Goal: Communication & Community: Ask a question

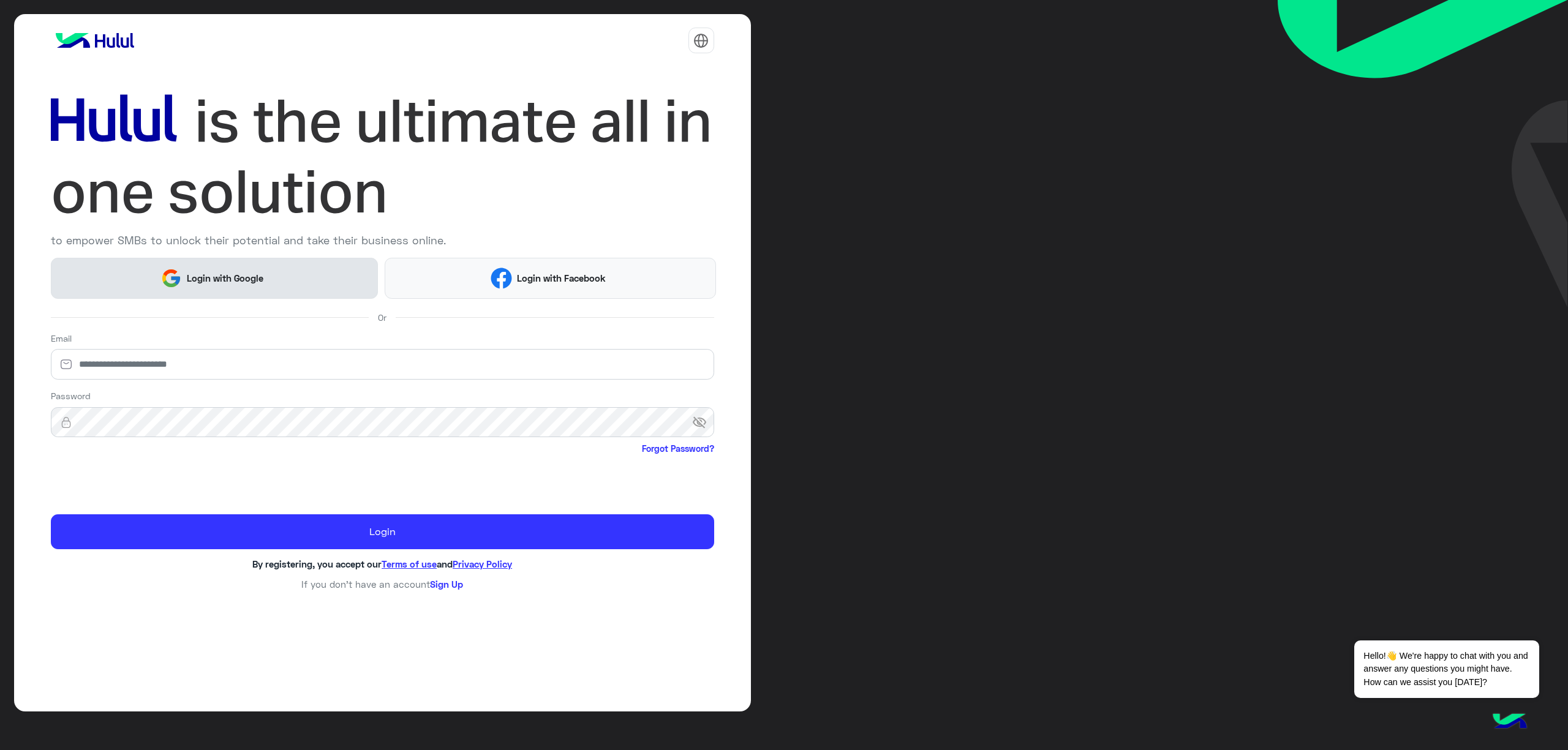
click at [278, 280] on button "Login with Google" at bounding box center [215, 278] width 327 height 41
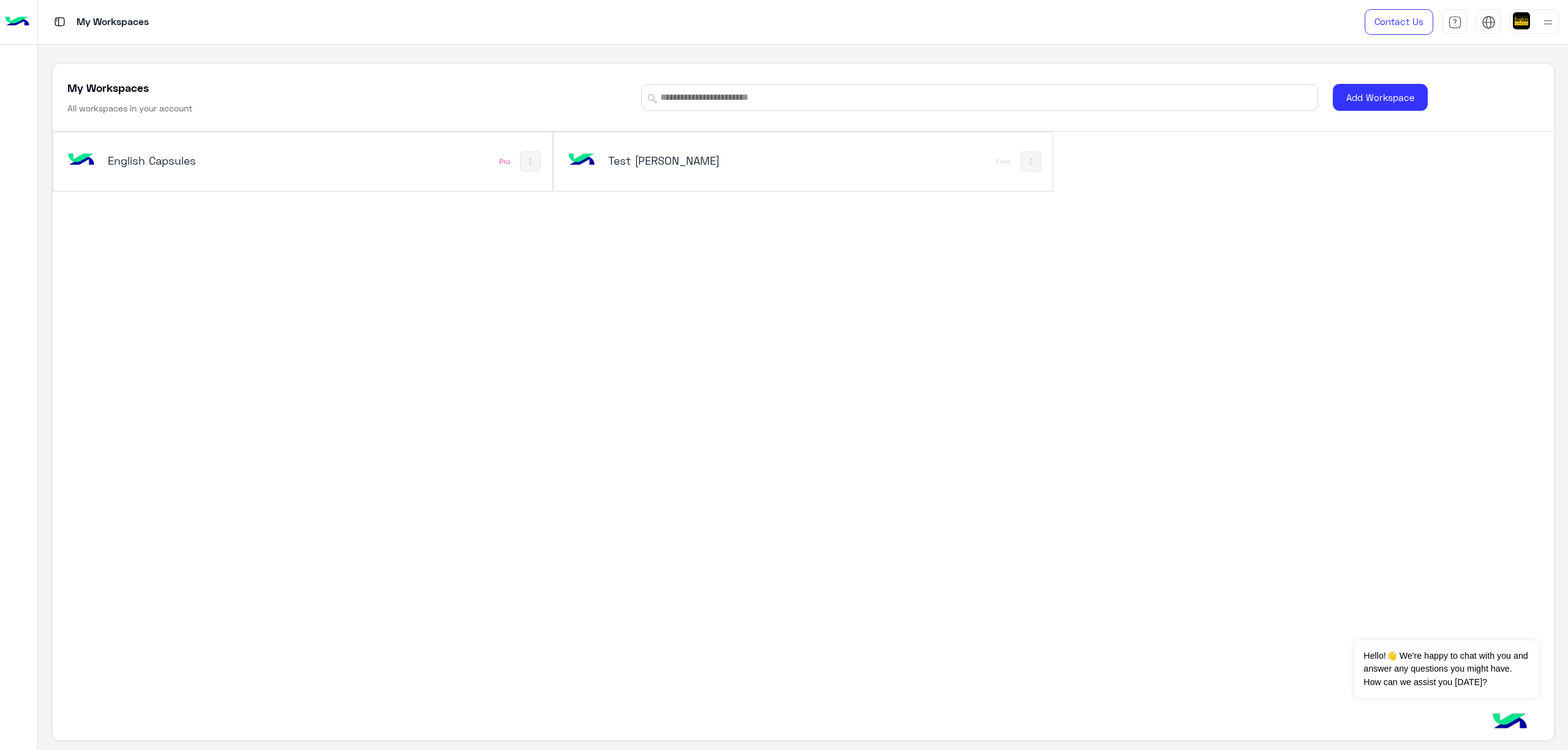
click at [325, 182] on div "English Capsules Pro" at bounding box center [303, 161] width 500 height 58
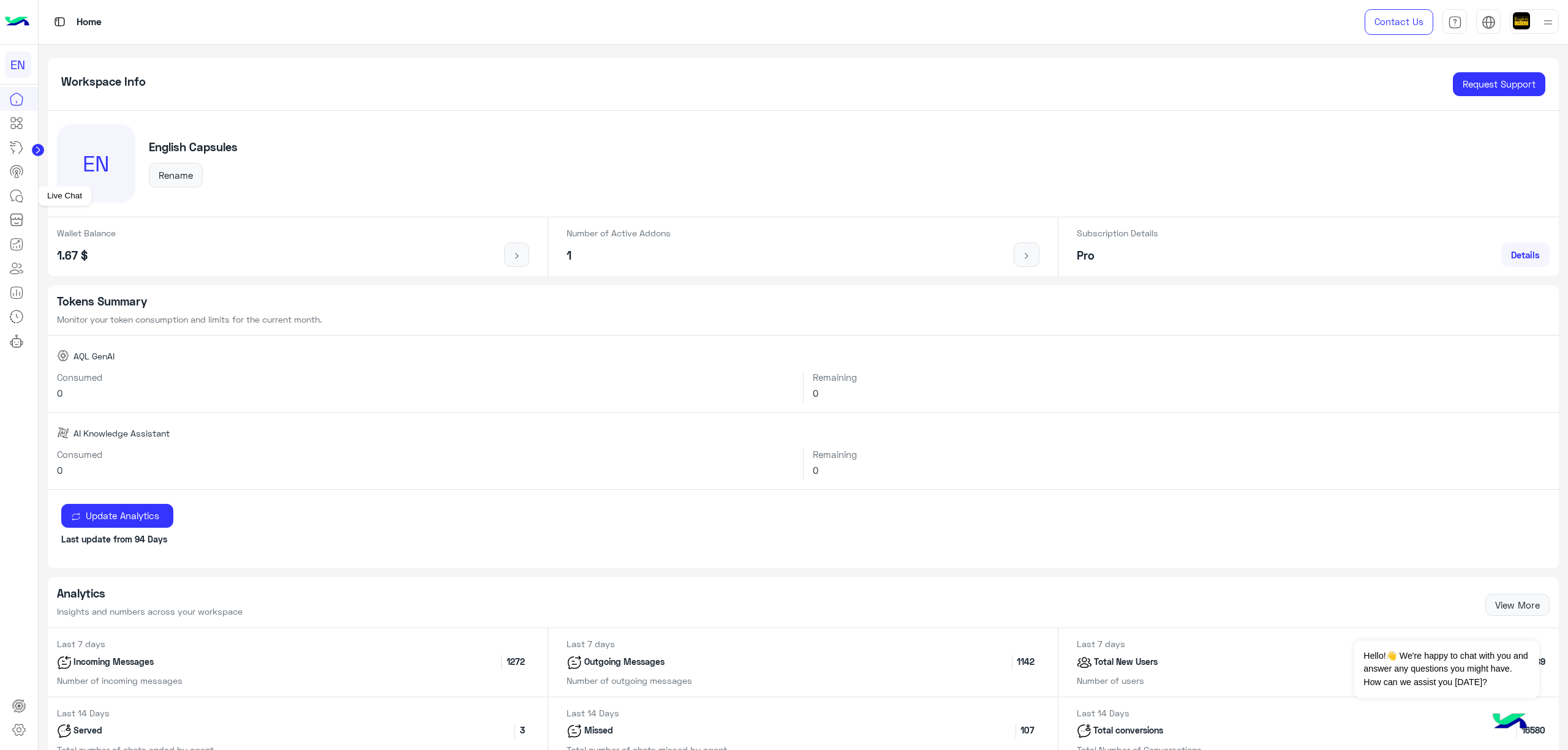
click at [15, 201] on icon at bounding box center [16, 195] width 15 height 15
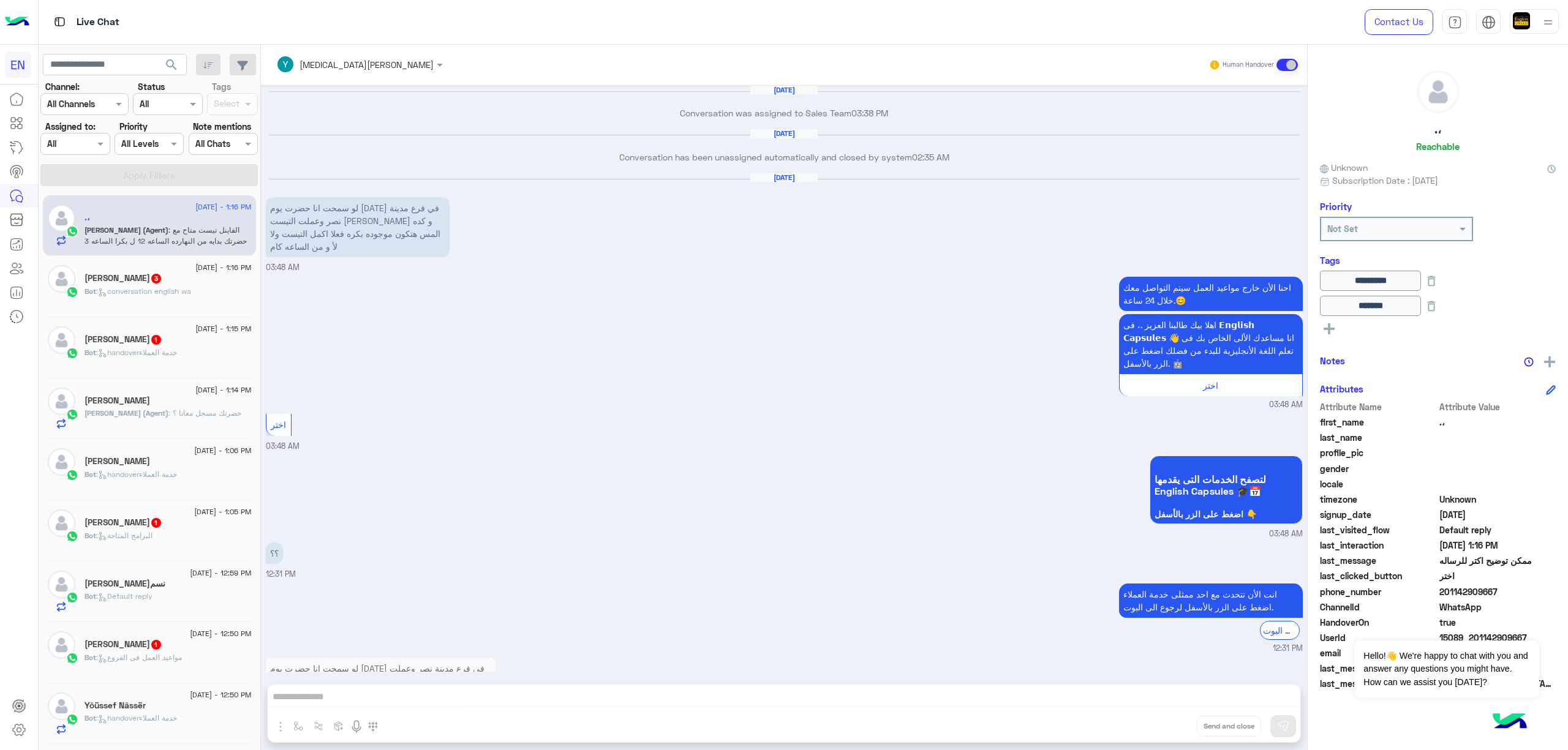
scroll to position [1137, 0]
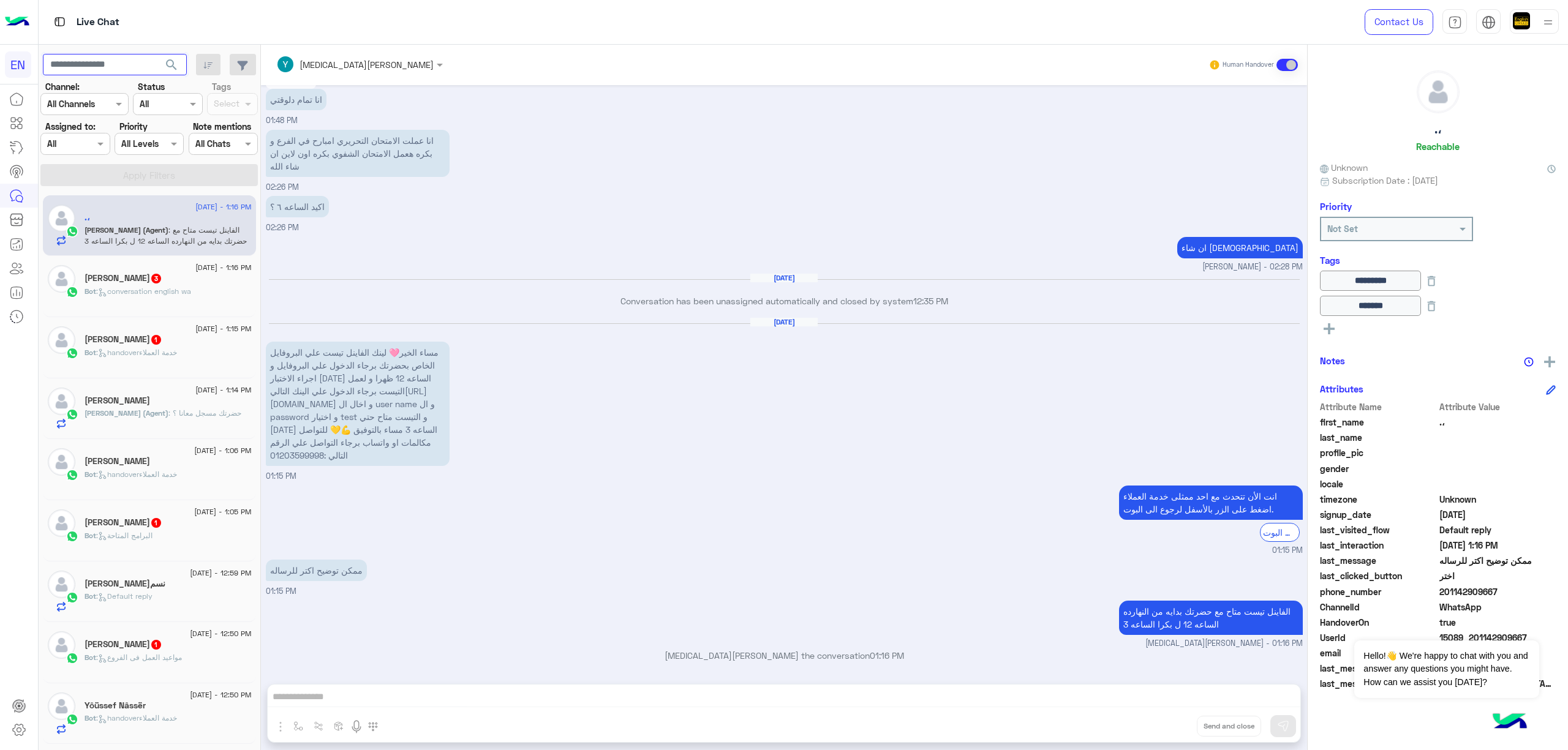
click at [96, 67] on input "text" at bounding box center [115, 64] width 144 height 22
paste input "**********"
click at [169, 64] on span "search" at bounding box center [171, 64] width 15 height 15
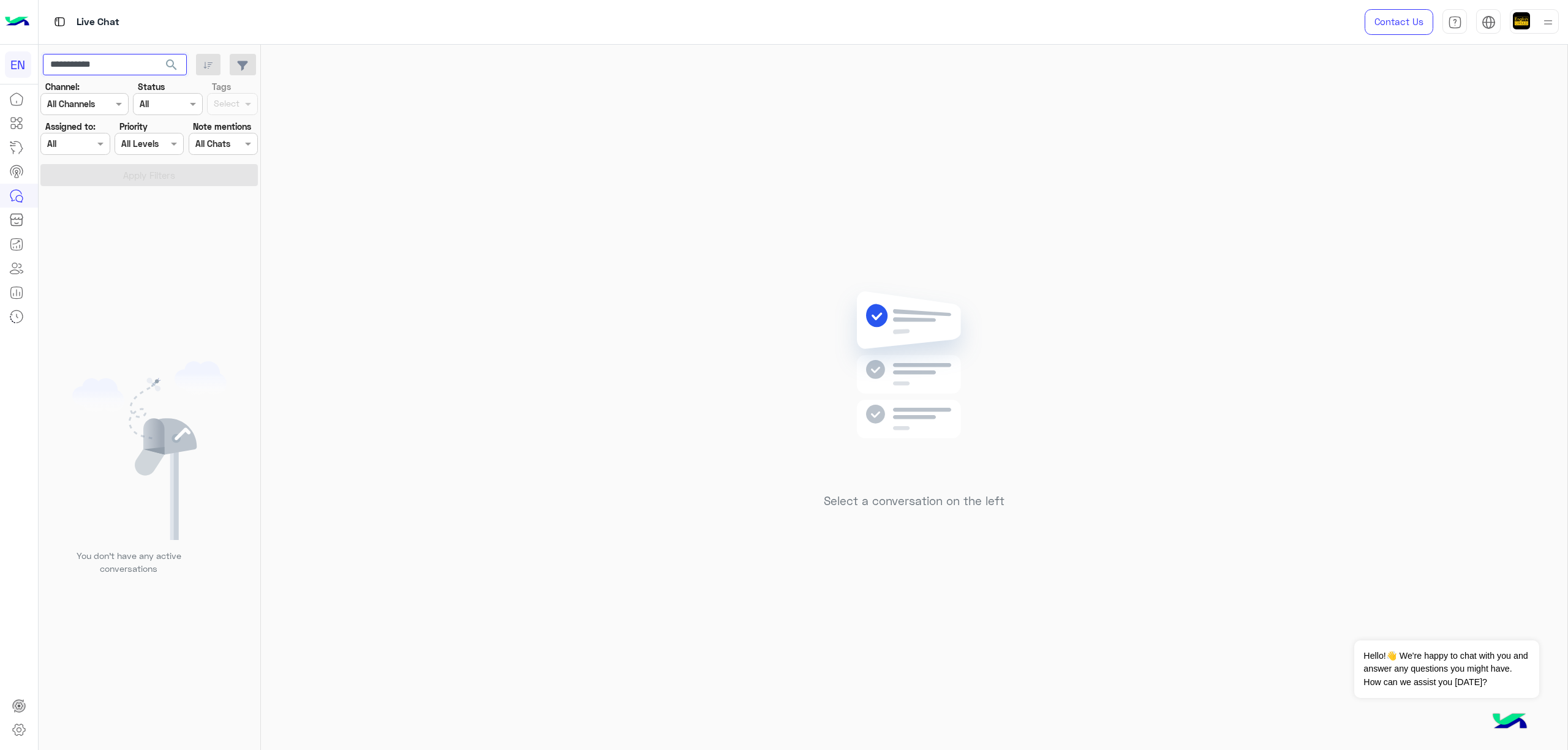
click at [132, 65] on input "**********" at bounding box center [115, 64] width 144 height 22
click at [175, 62] on span "search" at bounding box center [171, 64] width 15 height 15
click at [119, 61] on input "**********" at bounding box center [115, 64] width 144 height 22
paste input "text"
type input "**********"
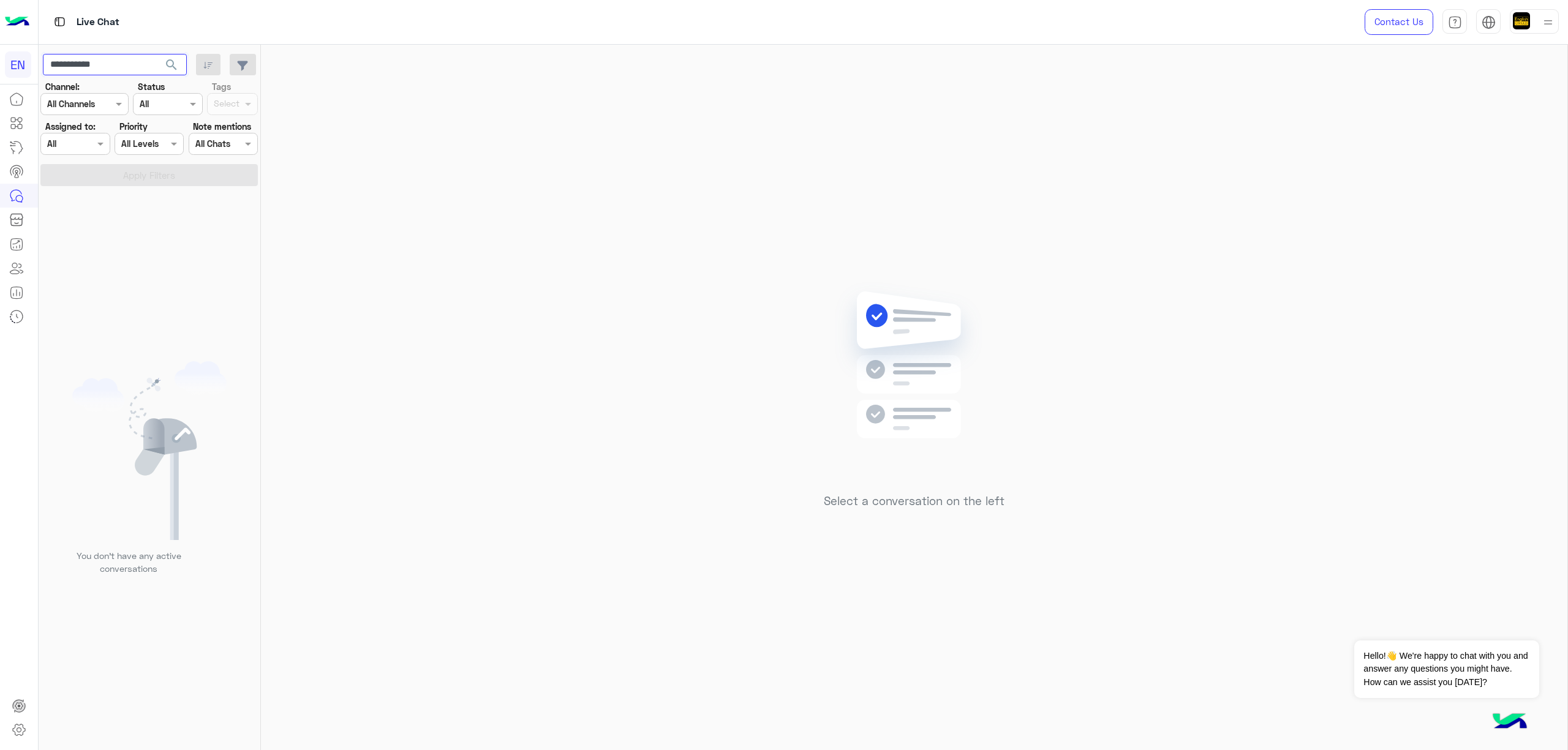
click at [157, 54] on button "search" at bounding box center [171, 67] width 30 height 26
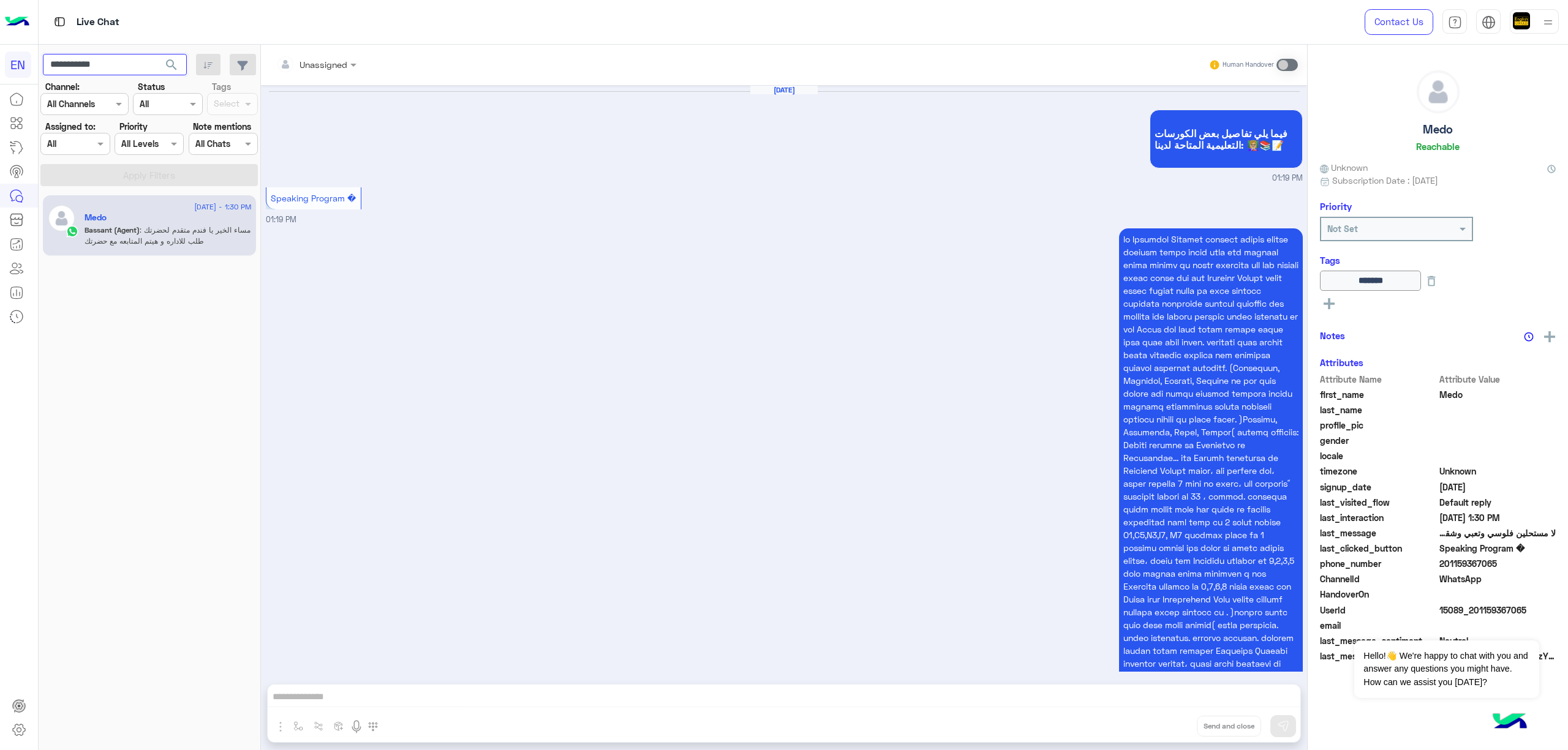
scroll to position [1801, 0]
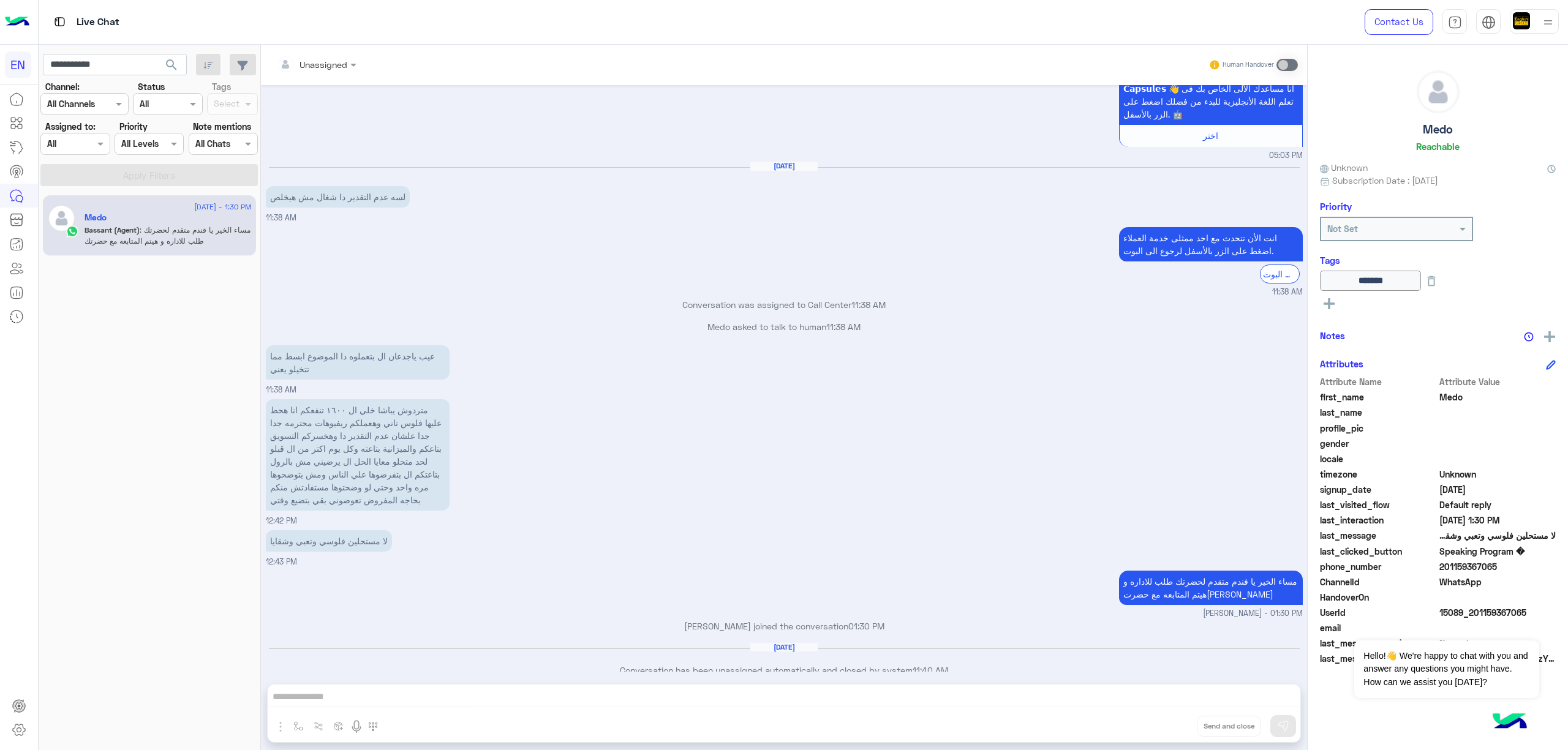
click at [184, 247] on div "[DATE] - 1:30 PM [PERSON_NAME] (Agent) : مساء الخير يا فندم متقدم لحضرتك طلب لل…" at bounding box center [150, 226] width 213 height 61
click at [407, 399] on p "متردوش يباشا خلي ال ١٦٠٠ تنفعكم انا هحط عليها فلوس تاني وهعملكم ريفيوهات محترمه…" at bounding box center [357, 455] width 184 height 111
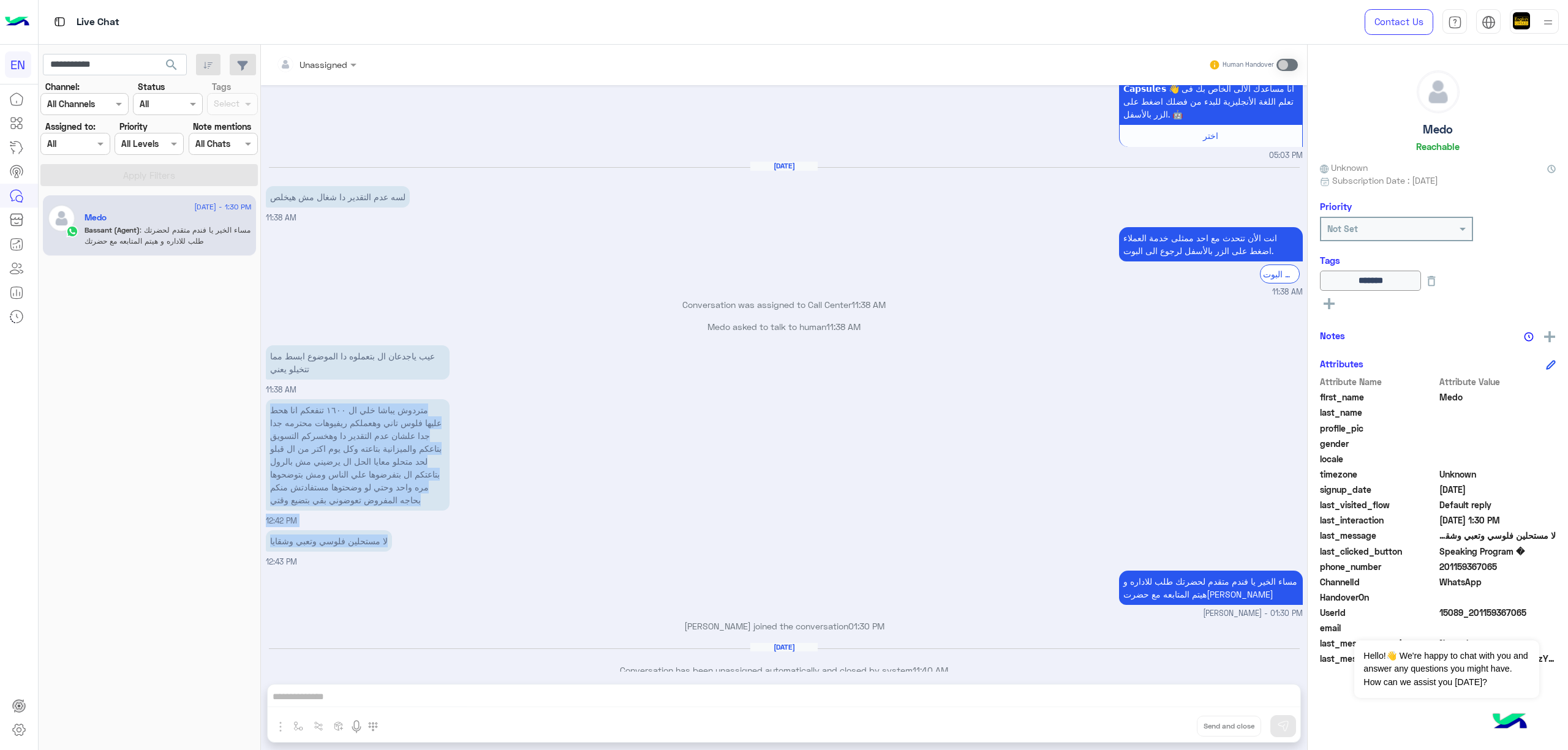
drag, startPoint x: 407, startPoint y: 394, endPoint x: 380, endPoint y: 529, distance: 137.7
click at [381, 529] on div "[DATE] فيما يلي تفاصيل بعض الكورسات التعليمية المتاحة لدينا: 👩🏼‍🏫📚📝 01:19 PM Sp…" at bounding box center [784, 378] width 1047 height 586
click at [358, 530] on p "لا مستحلين فلوسي وتعبي وشقايا" at bounding box center [329, 541] width 126 height 21
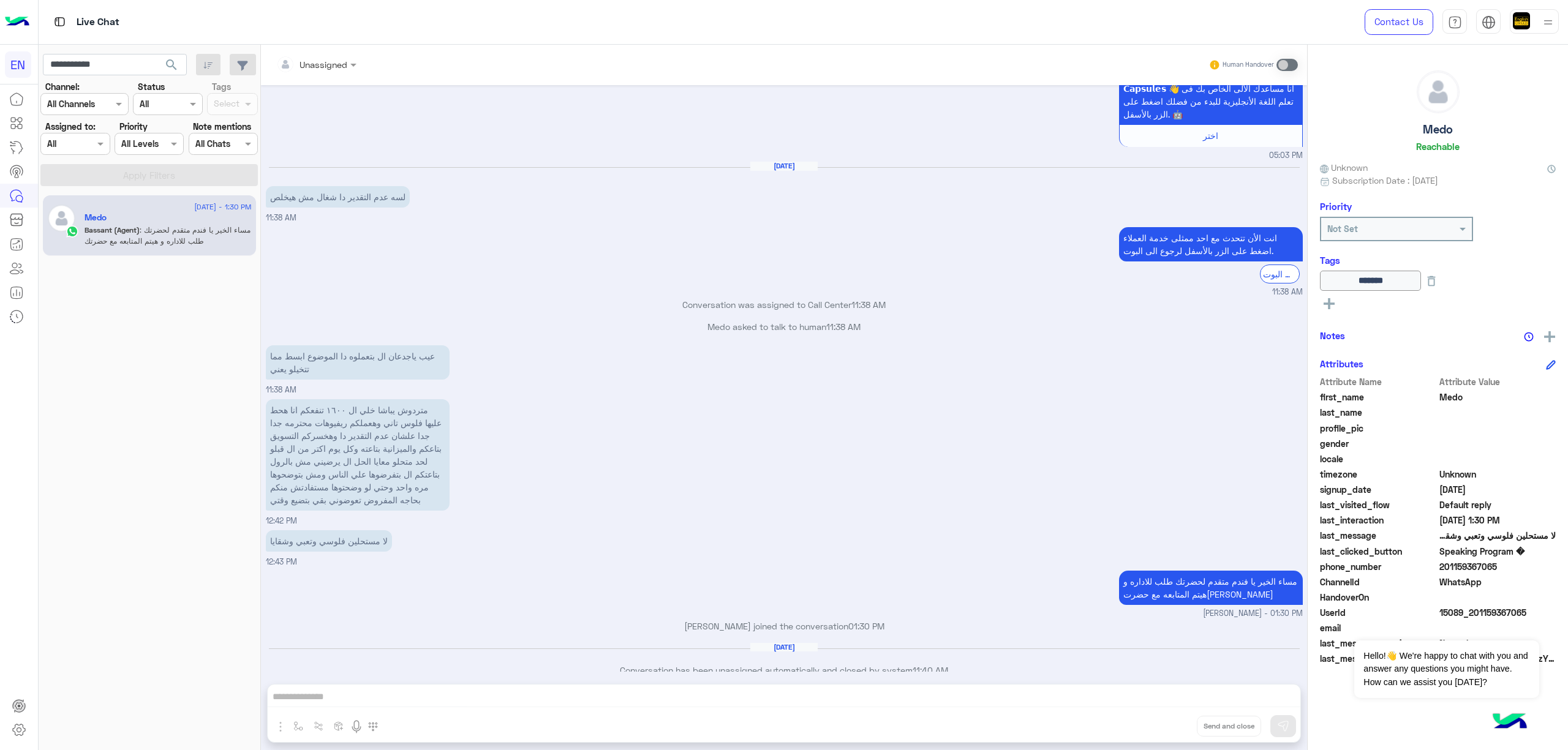
click at [408, 346] on p "عيب ياجدعان ال بتعملوه دا الموضوع ابسط مما تتخيلو يعني" at bounding box center [357, 363] width 184 height 34
click at [383, 693] on div "Unassigned Human Handover [DATE] فيما يلي تفاصيل بعض الكورسات التعليمية المتاحة…" at bounding box center [784, 399] width 1047 height 710
click at [363, 695] on div "Unassigned Human Handover [DATE] فيما يلي تفاصيل بعض الكورسات التعليمية المتاحة…" at bounding box center [784, 399] width 1047 height 710
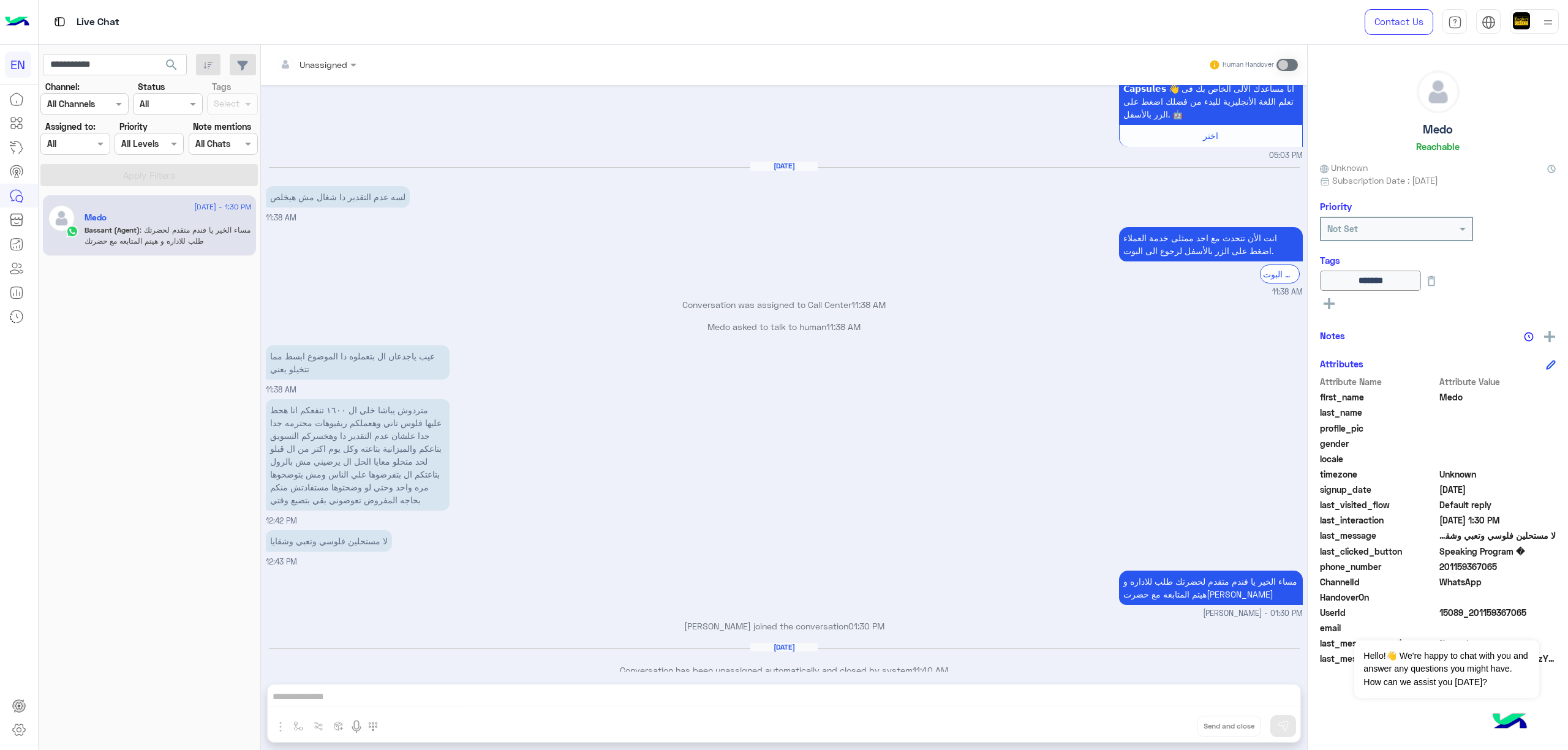
click at [858, 697] on div "Unassigned Human Handover [DATE] فيما يلي تفاصيل بعض الكورسات التعليمية المتاحة…" at bounding box center [784, 399] width 1047 height 710
click at [939, 483] on div "متردوش يباشا خلي ال ١٦٠٠ تنفعكم انا هحط عليها فلوس تاني وهعملكم ريفيوهات محترمه…" at bounding box center [784, 461] width 1037 height 131
click at [745, 482] on div "متردوش يباشا خلي ال ١٦٠٠ تنفعكم انا هحط عليها فلوس تاني وهعملكم ريفيوهات محترمه…" at bounding box center [784, 461] width 1037 height 131
click at [745, 481] on div "متردوش يباشا خلي ال ١٦٠٠ تنفعكم انا هحط عليها فلوس تاني وهعملكم ريفيوهات محترمه…" at bounding box center [784, 461] width 1037 height 131
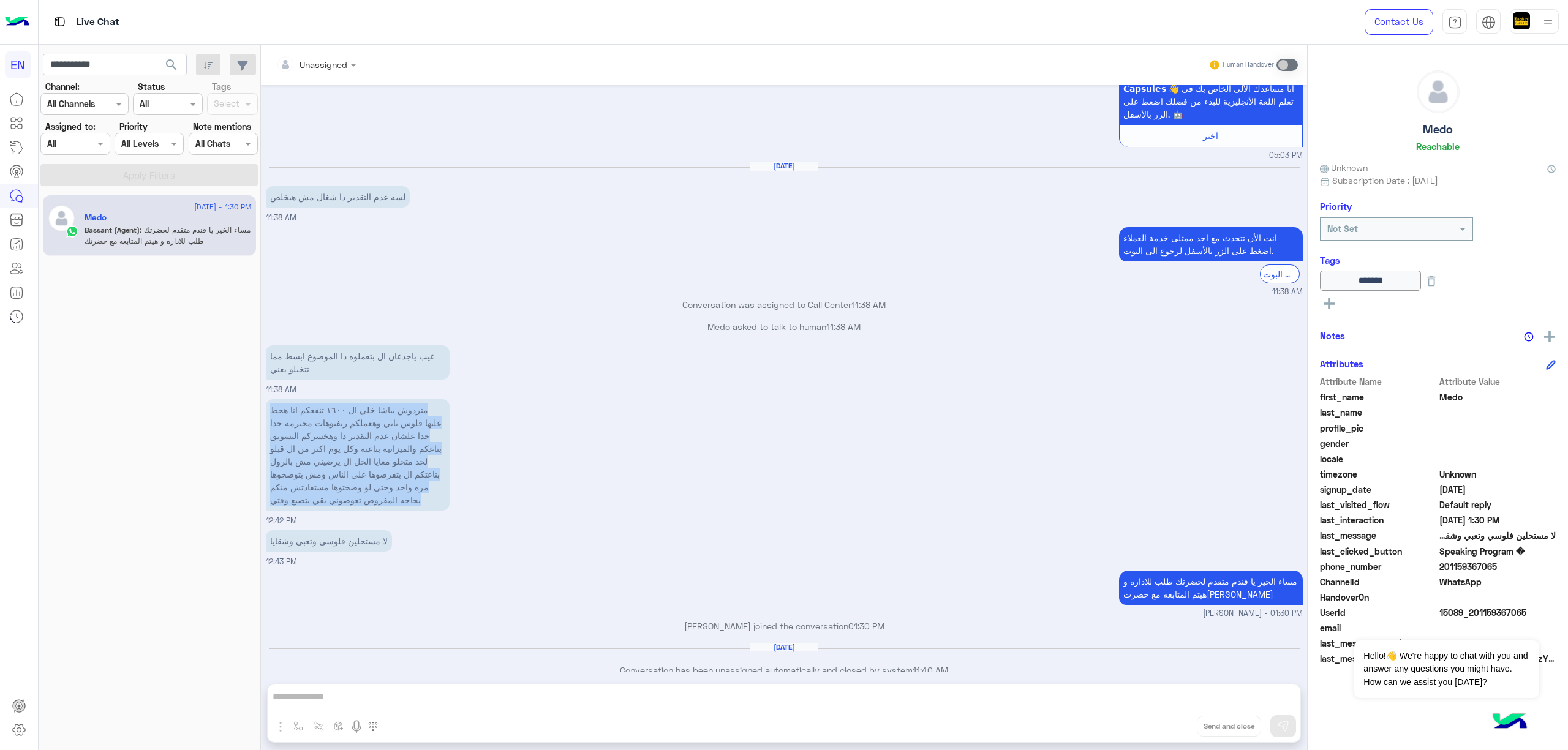
click at [743, 482] on div "متردوش يباشا خلي ال ١٦٠٠ تنفعكم انا هحط عليها فلوس تاني وهعملكم ريفيوهات محترمه…" at bounding box center [784, 461] width 1037 height 131
click at [743, 482] on div "متردوش يباشا خلي ال ١٦٠٠ تنفعكم انا هحط عليها فلوس تاني وهعملكم ريفيوهات محترمه…" at bounding box center [784, 461] width 1037 height 131
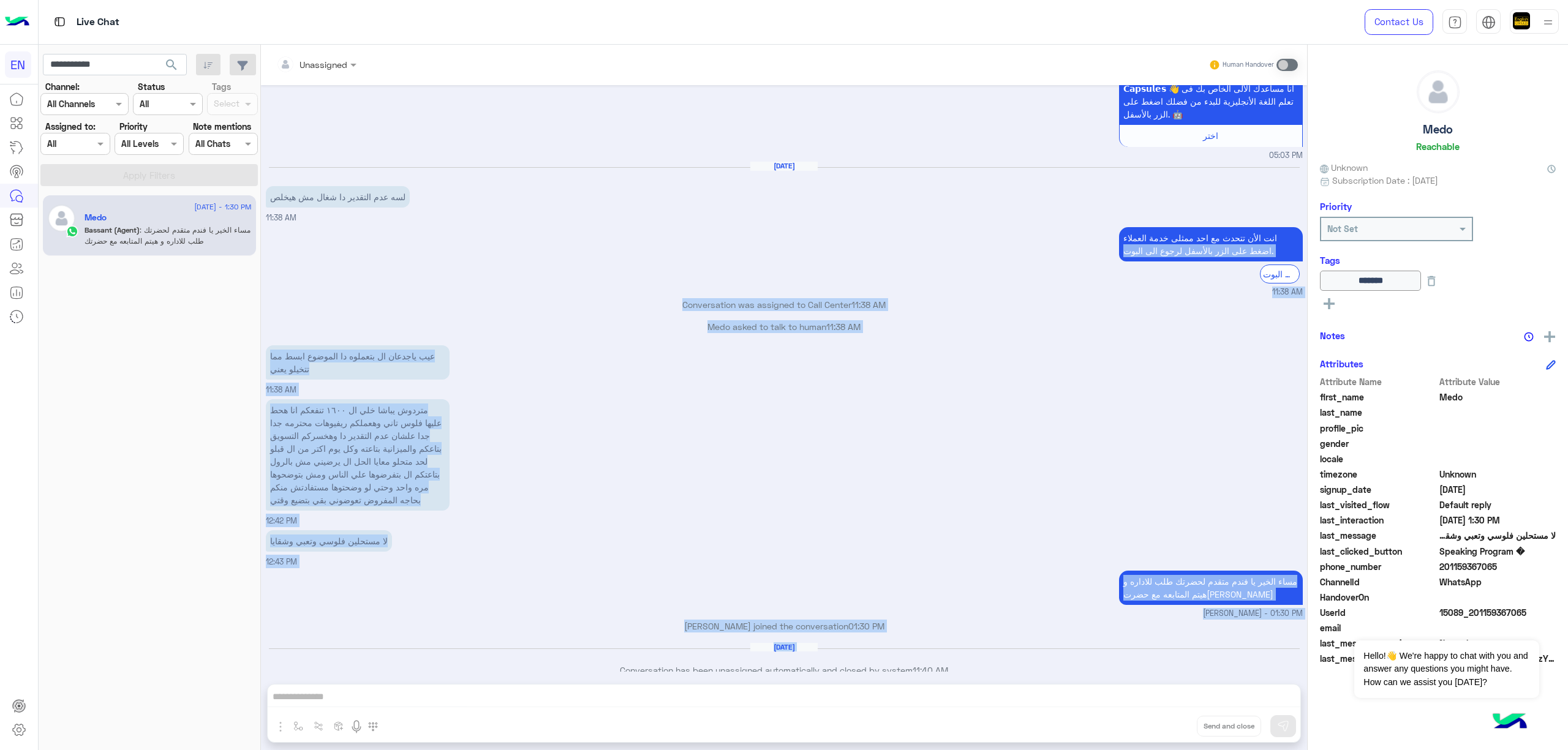
drag, startPoint x: 611, startPoint y: 231, endPoint x: 766, endPoint y: 630, distance: 428.0
click at [597, 660] on div "[DATE] فيما يلي تفاصيل بعض الكورسات التعليمية المتاحة لدينا: 👩🏼‍🏫📚📝 01:19 PM Sp…" at bounding box center [784, 378] width 1047 height 586
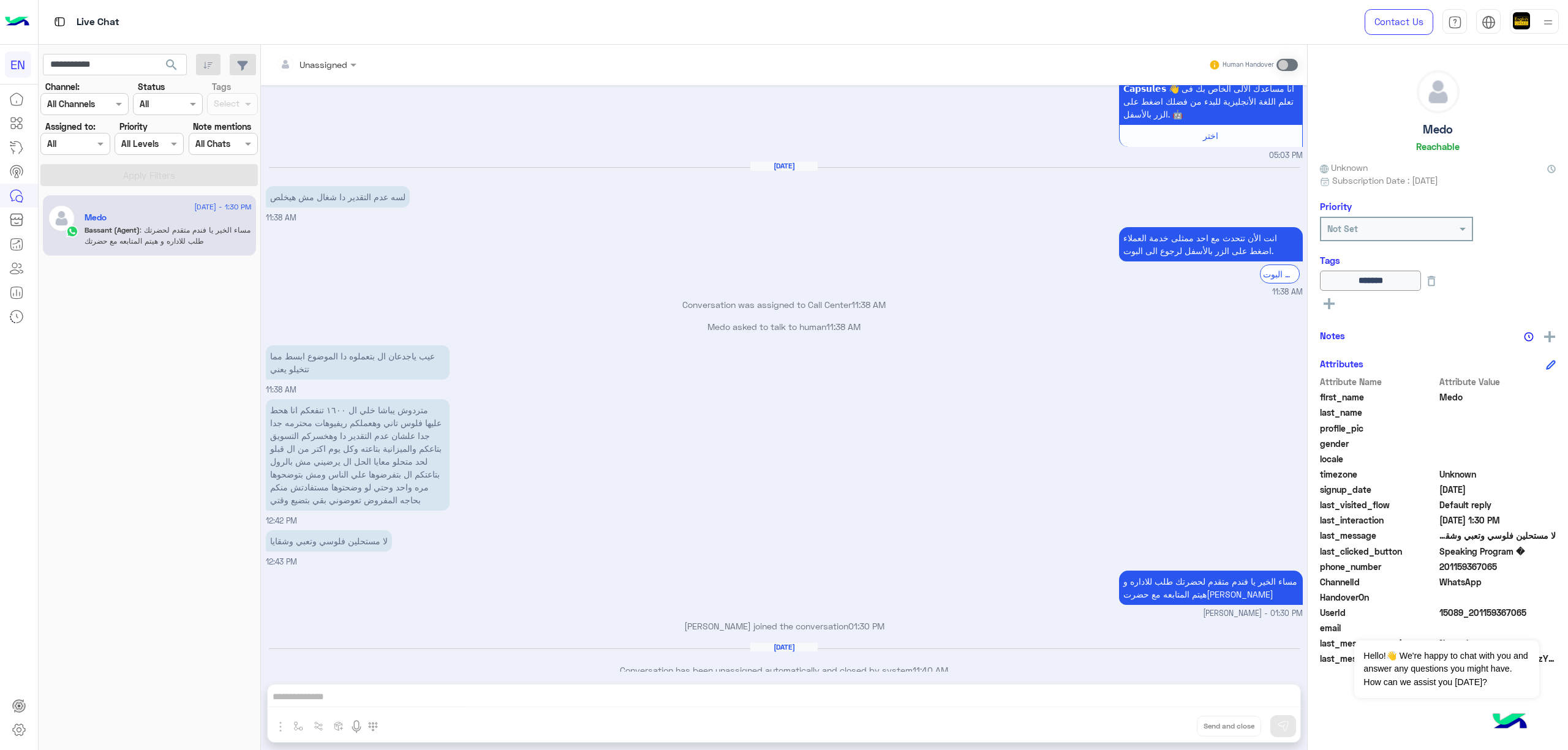
click at [1209, 693] on div "Unassigned Human Handover [DATE] فيما يلي تفاصيل بعض الكورسات التعليمية المتاحة…" at bounding box center [784, 399] width 1047 height 710
click at [1472, 657] on span "Hello!👋 We're happy to chat with you and answer any questions you might have. H…" at bounding box center [1446, 669] width 184 height 57
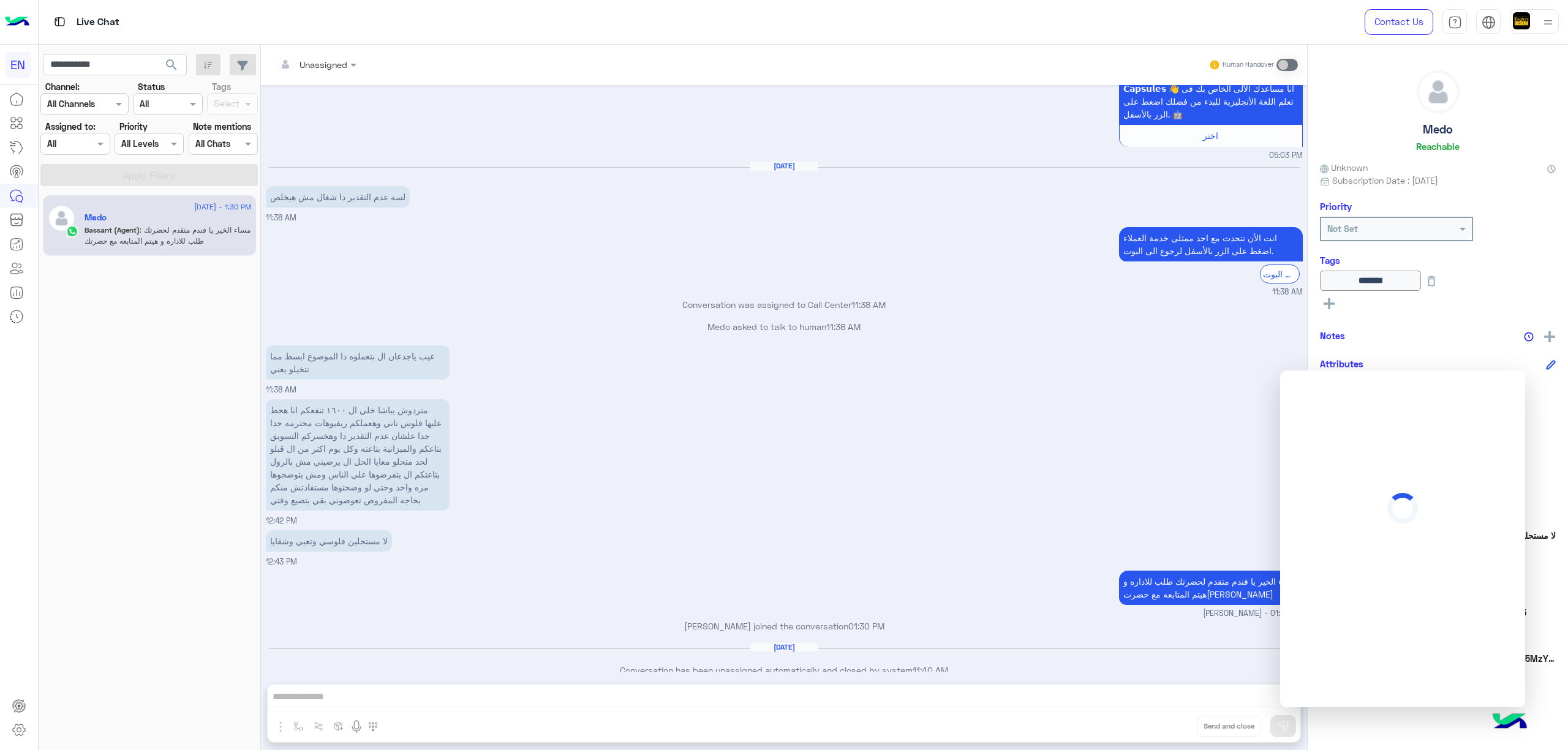
click at [1435, 351] on div "Medo Reachable Unknown Subscription Date : [DATE] Priority Not Set Tags ****** …" at bounding box center [1438, 395] width 260 height 701
click at [1236, 396] on div "متردوش يباشا خلي ال ١٦٠٠ تنفعكم انا هحط عليها فلوس تاني وهعملكم ريفيوهات محترمه…" at bounding box center [784, 461] width 1037 height 131
click at [1424, 728] on div "Medo Reachable Unknown Subscription Date : [DATE] Priority Not Set Tags ****** …" at bounding box center [1438, 395] width 260 height 701
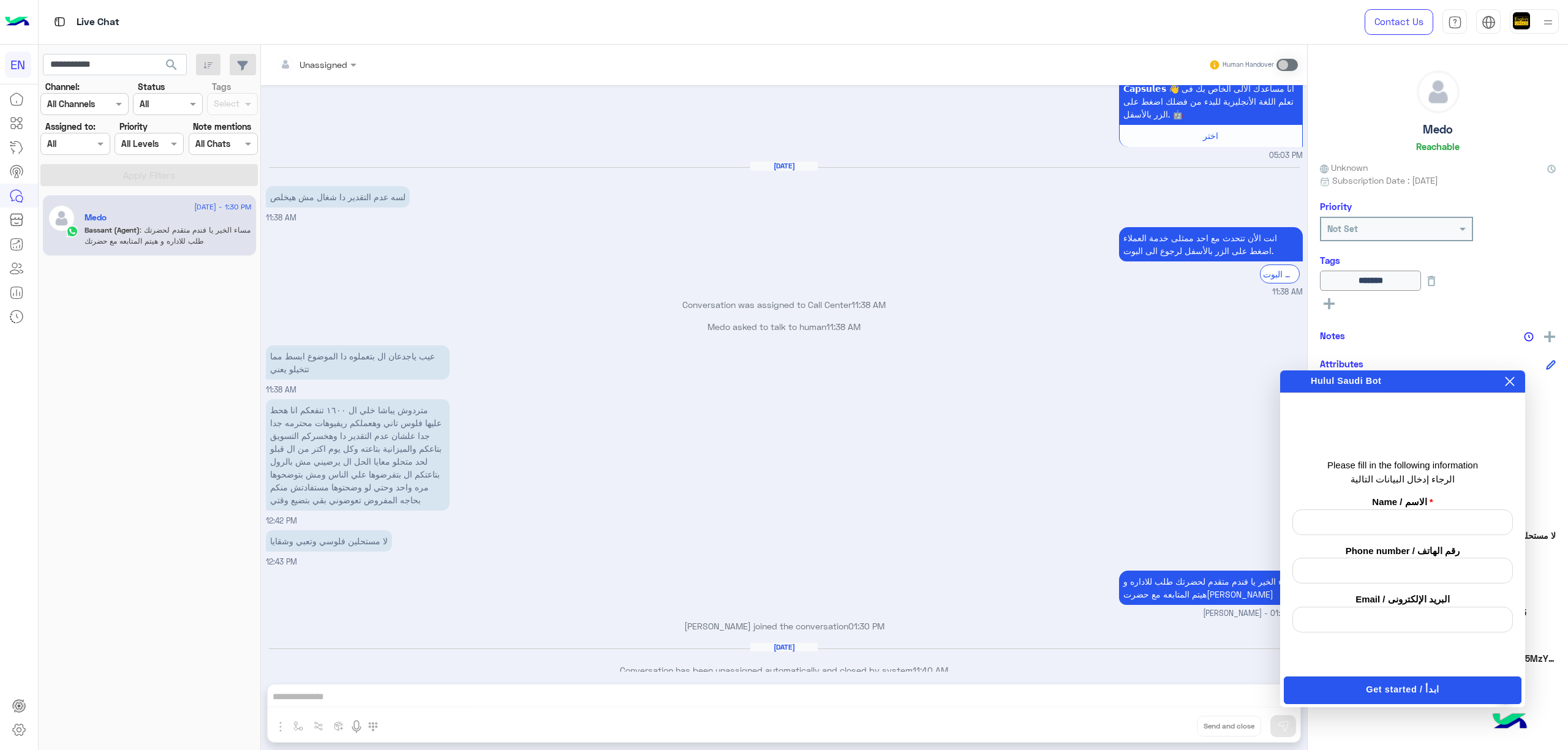
click at [1513, 380] on icon at bounding box center [1510, 382] width 10 height 10
click at [1328, 481] on button "نعم / Yes" at bounding box center [1333, 486] width 61 height 17
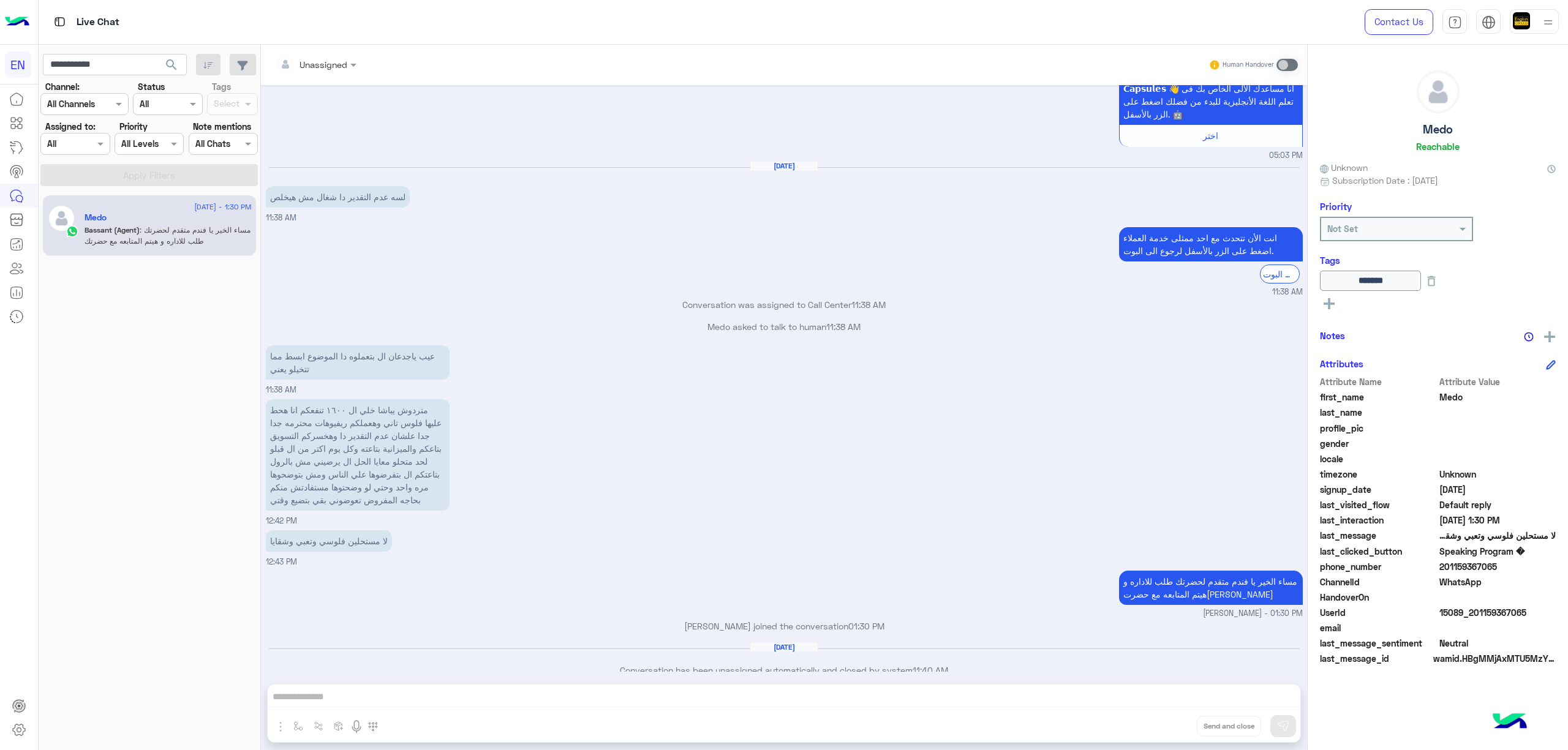
click at [916, 694] on div "Unassigned Human Handover [DATE] فيما يلي تفاصيل بعض الكورسات التعليمية المتاحة…" at bounding box center [784, 399] width 1047 height 710
click at [1274, 724] on div "Unassigned Human Handover [DATE] فيما يلي تفاصيل بعض الكورسات التعليمية المتاحة…" at bounding box center [784, 399] width 1047 height 710
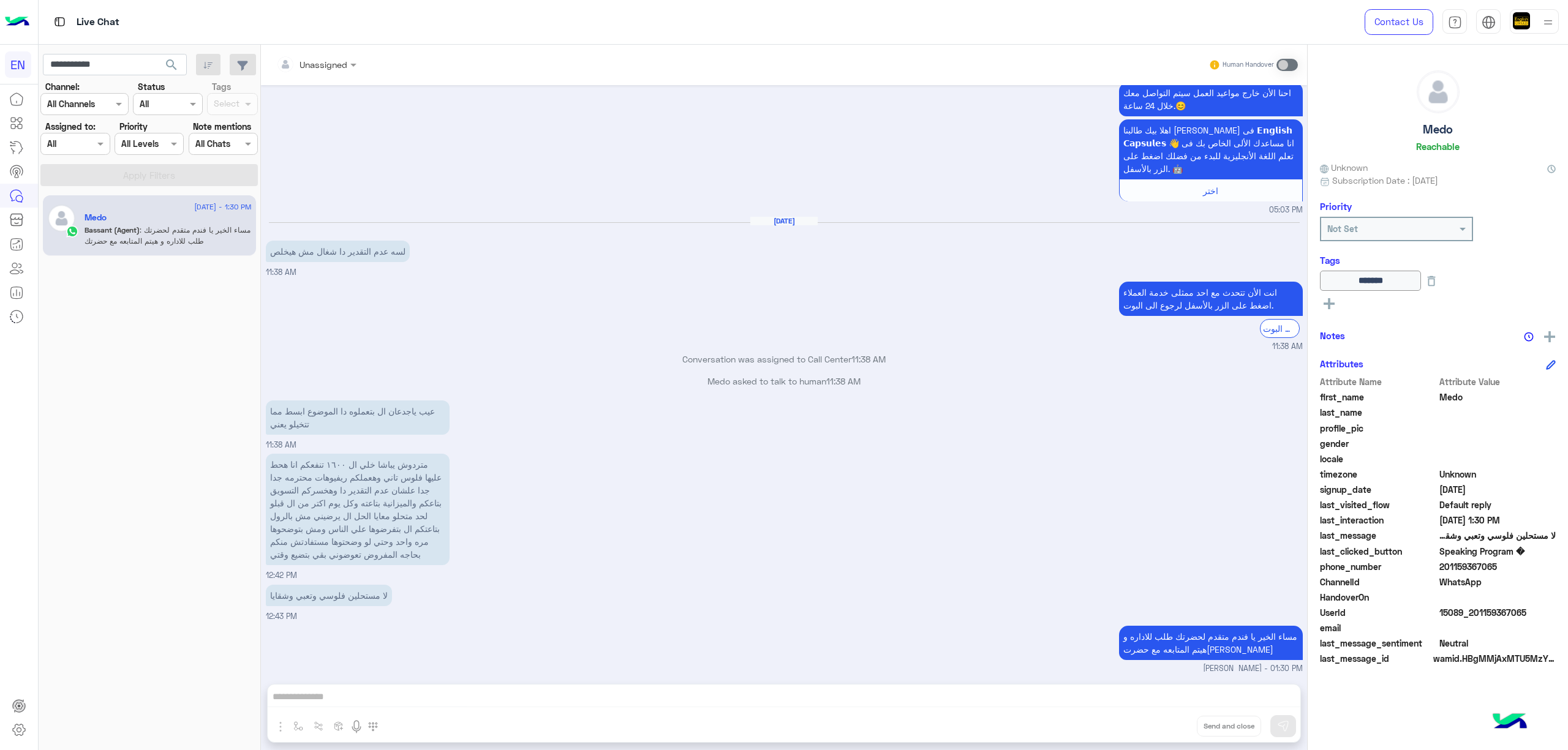
scroll to position [6506, 0]
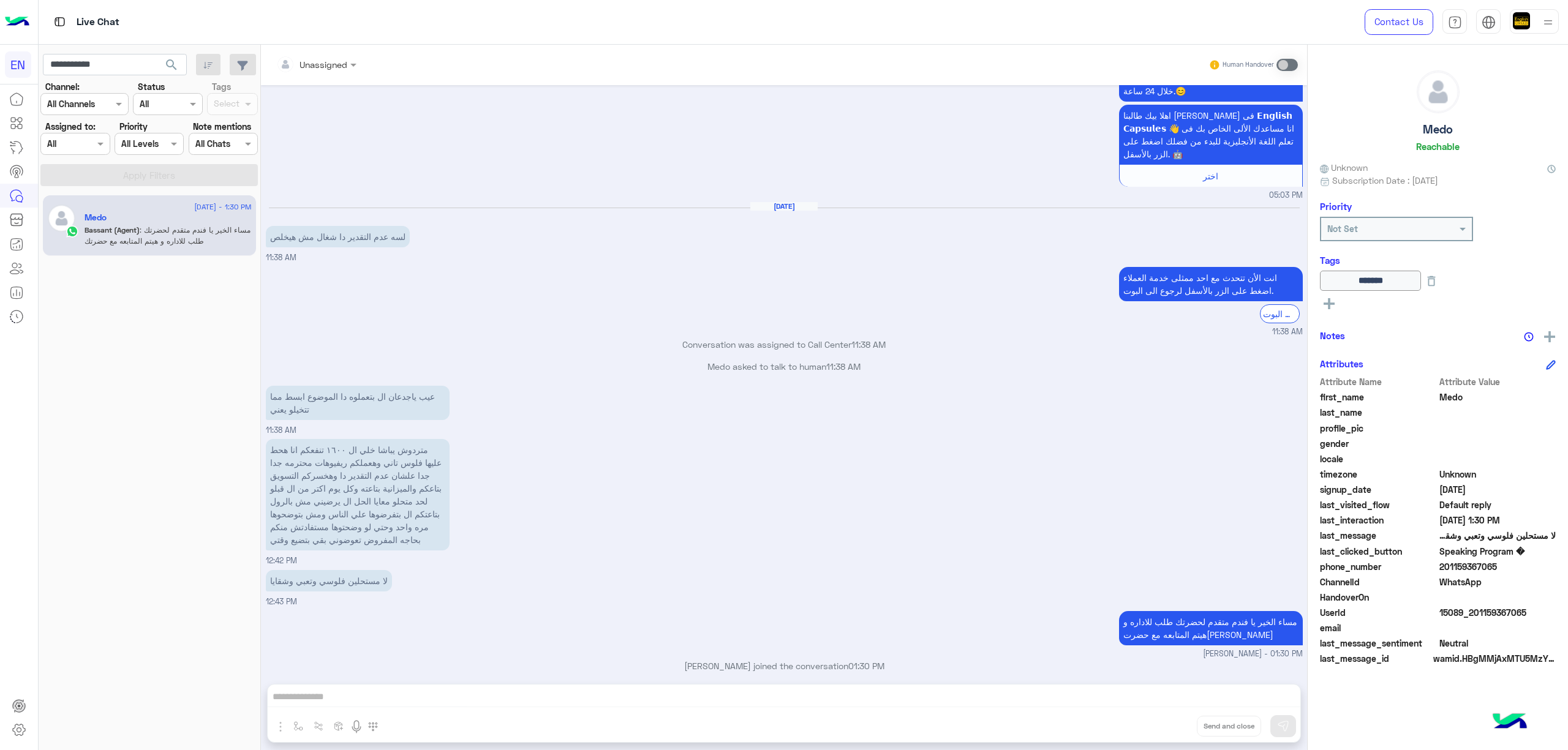
click at [794, 704] on div "Unassigned Human Handover [DATE] سلام عليكم 10:19 PM وعليكم السلامة اهلا بيك طا…" at bounding box center [784, 399] width 1047 height 710
click at [1286, 727] on div "Unassigned Human Handover [DATE] سلام عليكم 10:19 PM وعليكم السلامة اهلا بيك طا…" at bounding box center [784, 399] width 1047 height 710
drag, startPoint x: 1287, startPoint y: 727, endPoint x: 1205, endPoint y: 725, distance: 82.0
click at [1285, 727] on div "Unassigned Human Handover [DATE] سلام عليكم 10:19 PM وعليكم السلامة اهلا بيك طا…" at bounding box center [784, 399] width 1047 height 710
click at [1398, 373] on div "Attributes Attribute Name Attribute Value first_name Medo last_name profile_pic…" at bounding box center [1438, 512] width 236 height 310
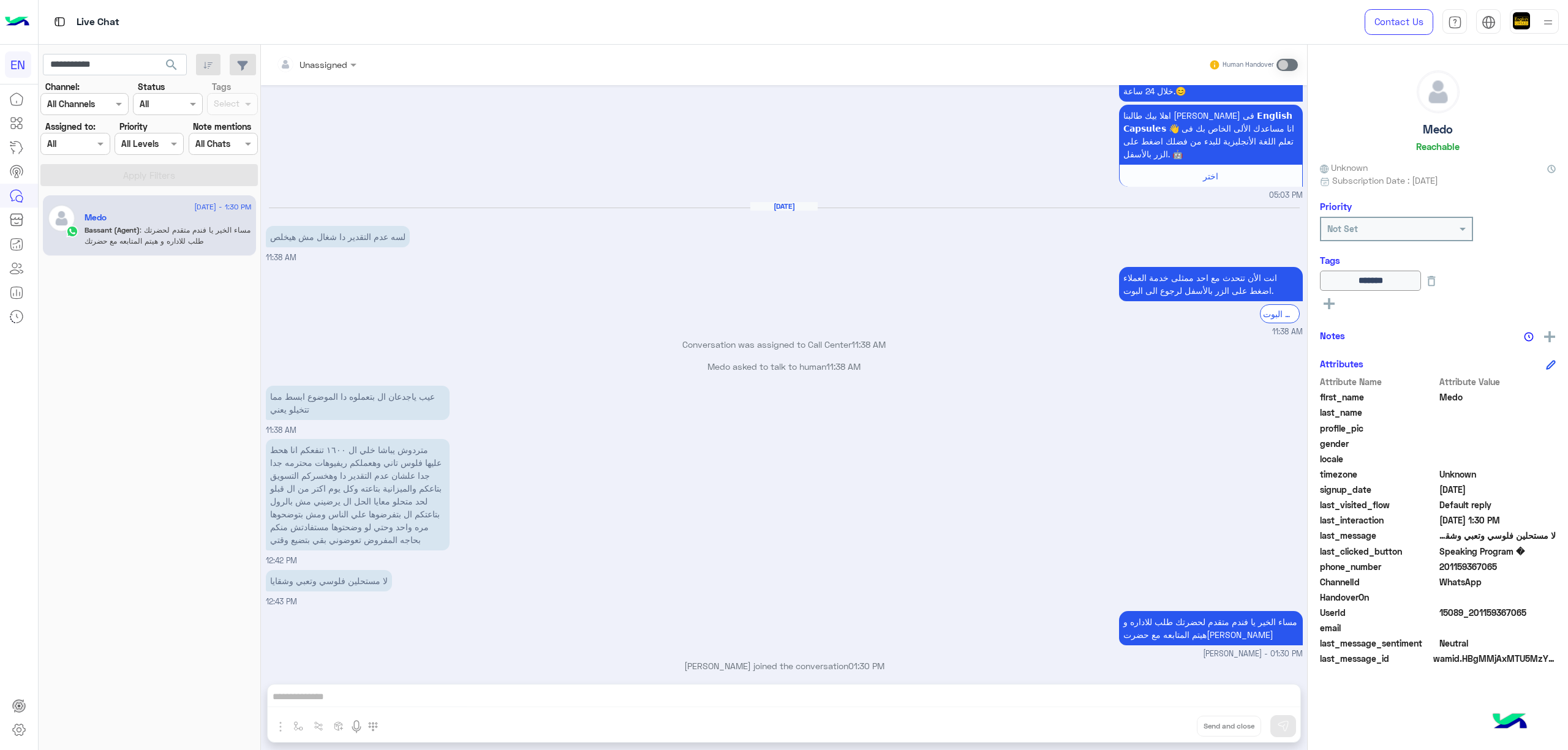
click at [1201, 611] on p "مساء الخير يا فندم متقدم لحضرتك طلب للاداره و هيتم المتابعه مع حضرت[PERSON_NAME]" at bounding box center [1210, 628] width 184 height 34
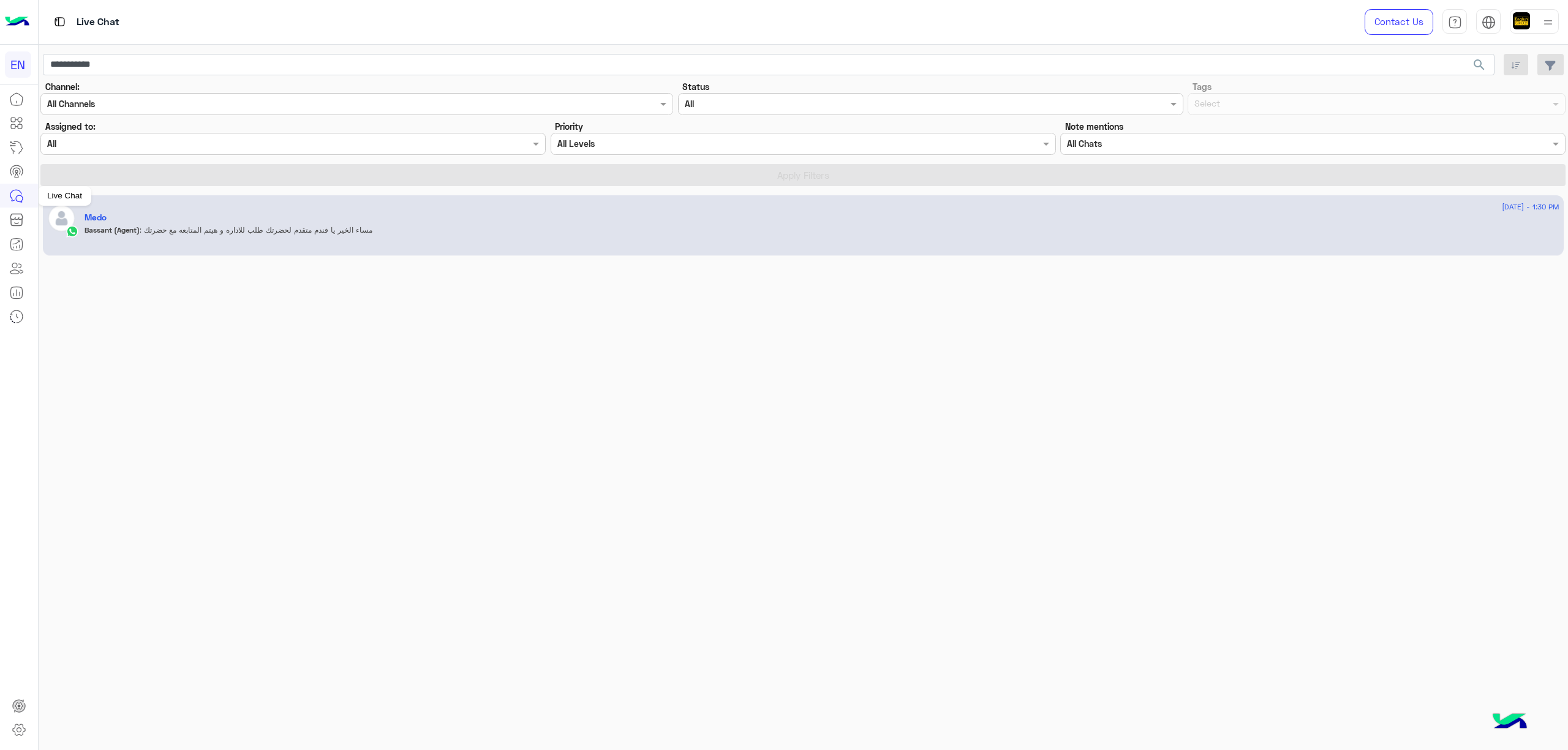
click at [17, 197] on icon at bounding box center [16, 195] width 15 height 15
click at [251, 240] on div "Bassant (Agent) : مساء الخير يا فندم متقدم لحضرتك طلب للاداره و هيتم المتابعه م…" at bounding box center [822, 235] width 1475 height 21
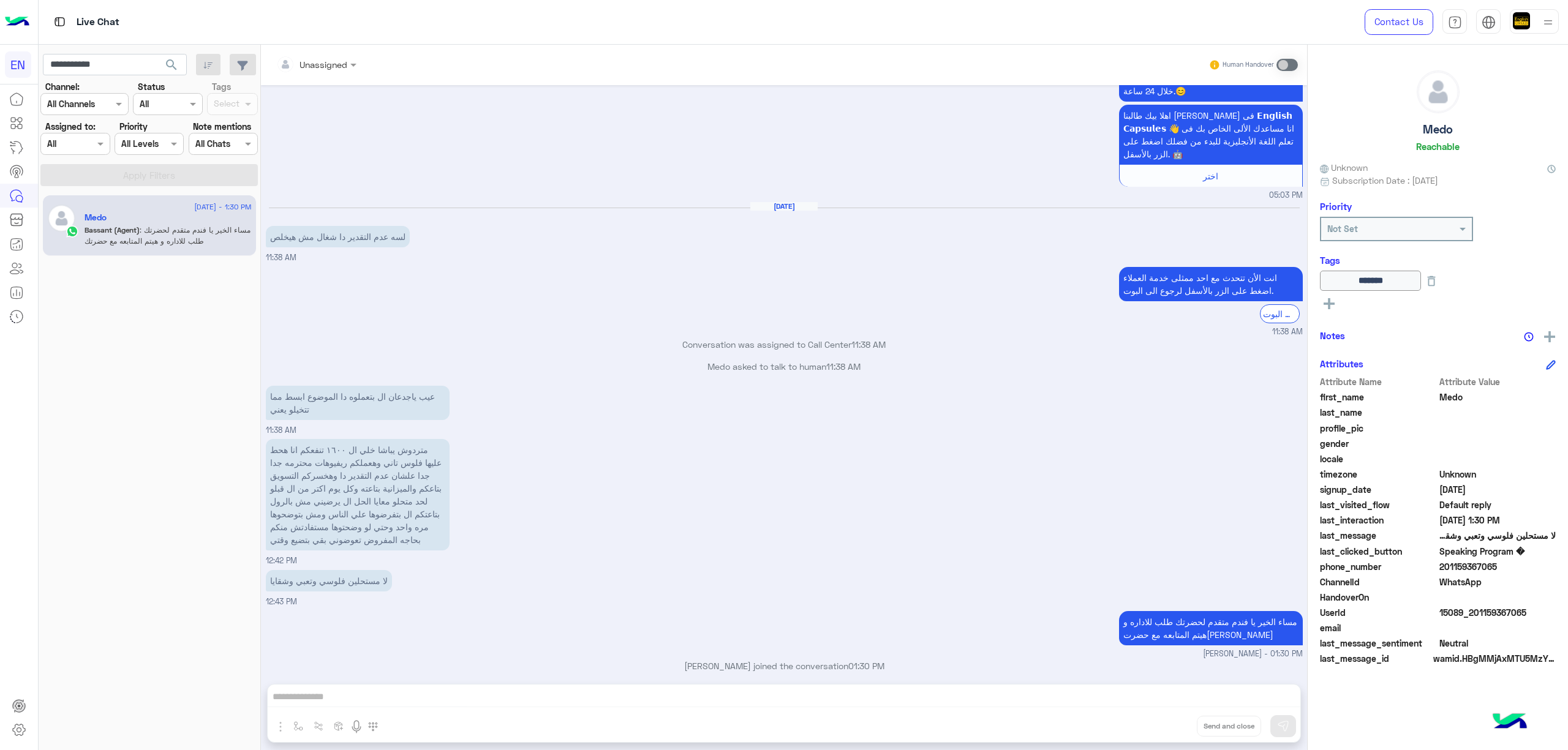
click at [165, 229] on span ": مساء الخير يا فندم متقدم لحضرتك طلب للاداره و هيتم المتابعه مع حضرتك" at bounding box center [167, 235] width 166 height 21
click at [1392, 18] on link "Contact Us" at bounding box center [1399, 22] width 69 height 25
click at [13, 98] on icon at bounding box center [16, 99] width 15 height 15
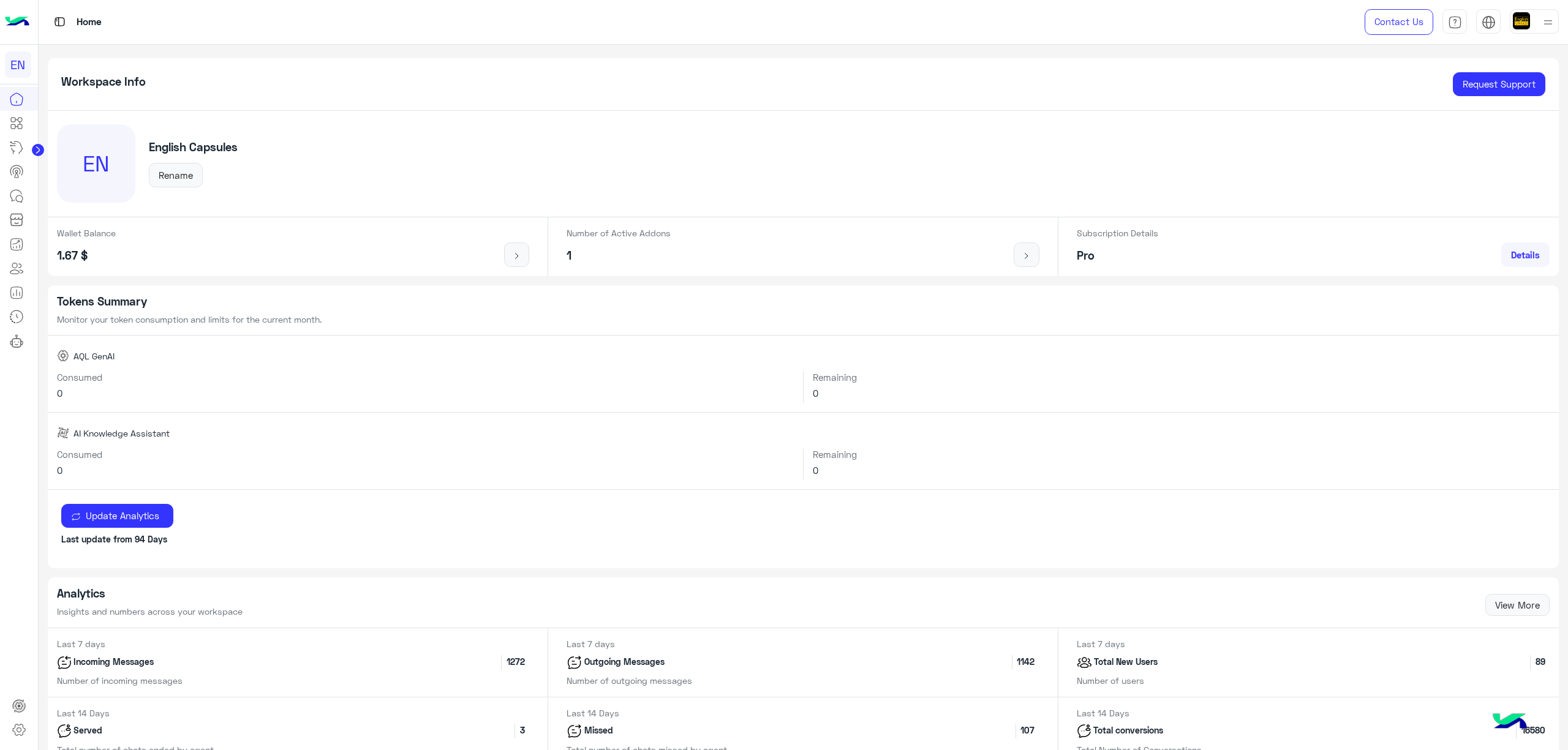
click at [18, 25] on img at bounding box center [17, 22] width 25 height 25
